Goal: Book appointment/travel/reservation

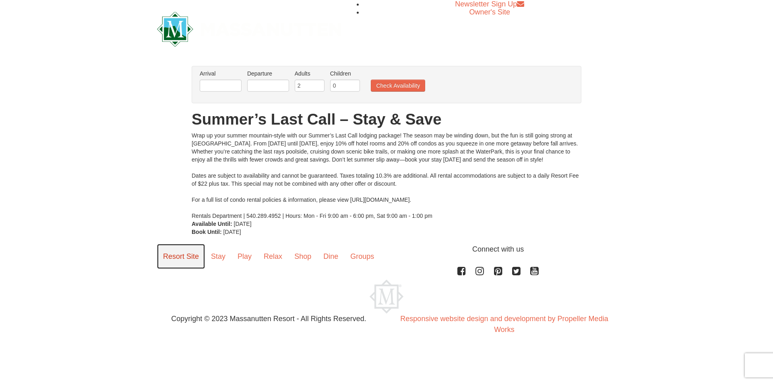
click at [190, 256] on link "Resort Site" at bounding box center [181, 256] width 48 height 25
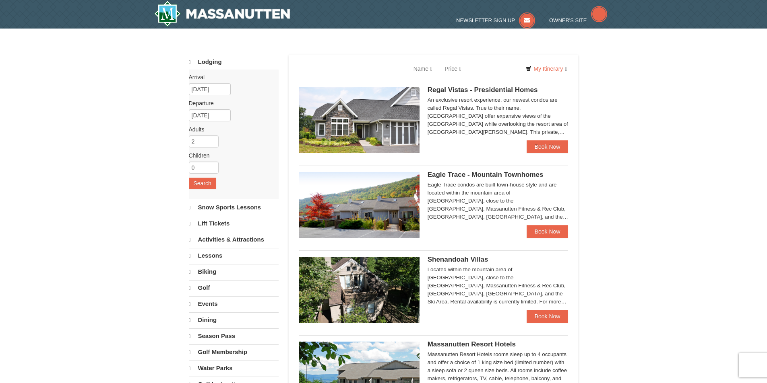
select select "9"
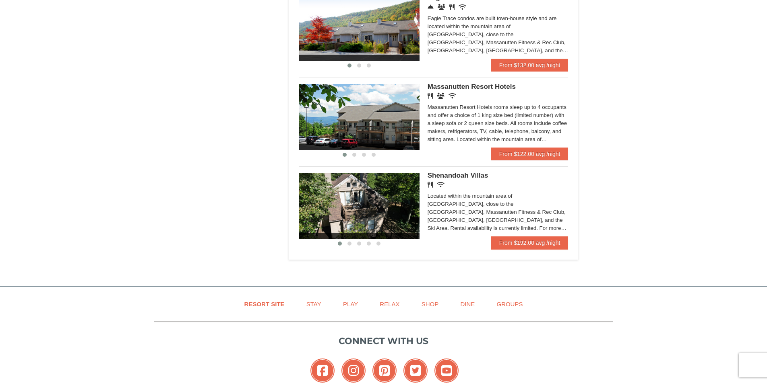
scroll to position [314, 0]
